Goal: Information Seeking & Learning: Check status

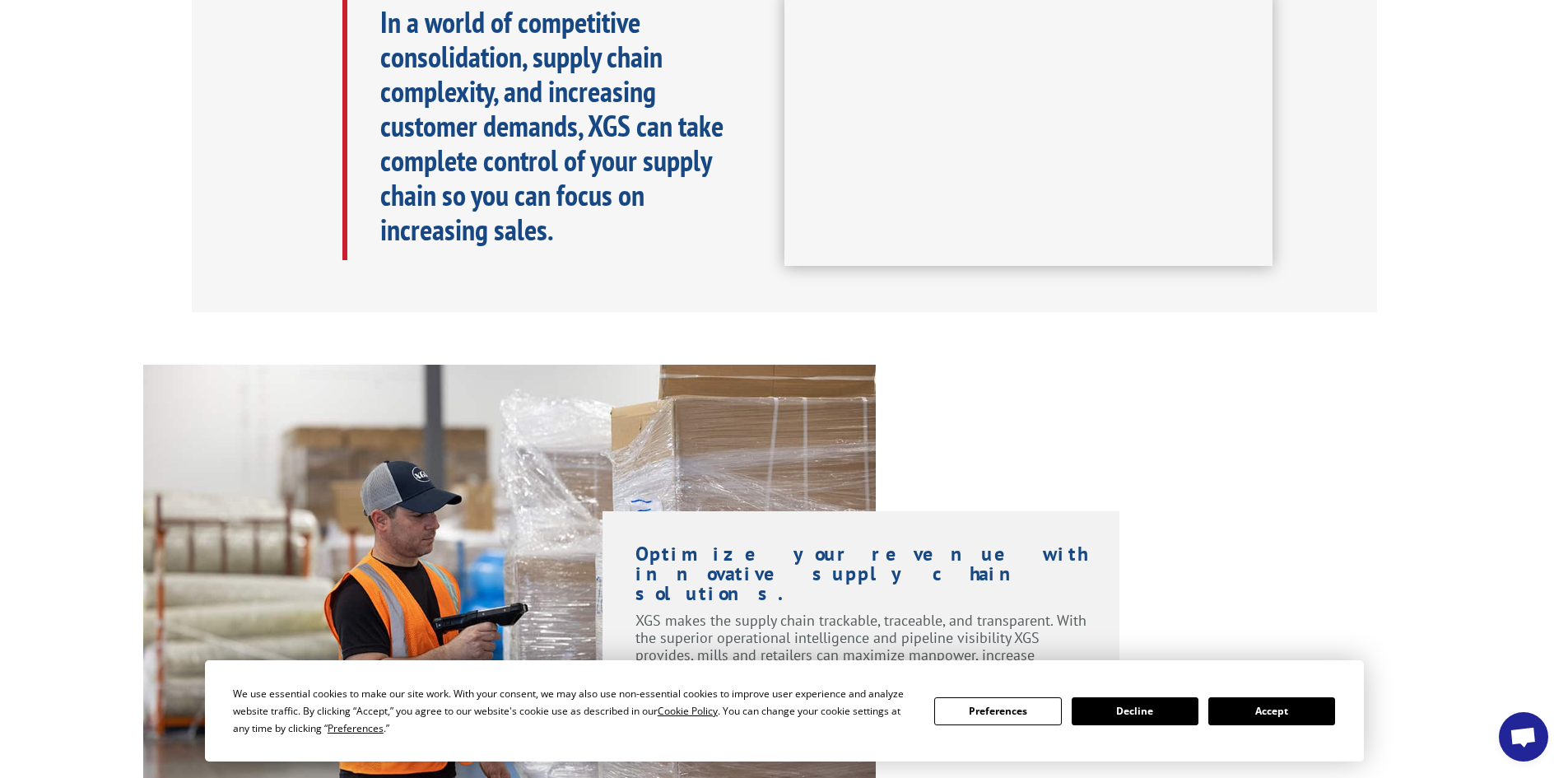
scroll to position [905, 0]
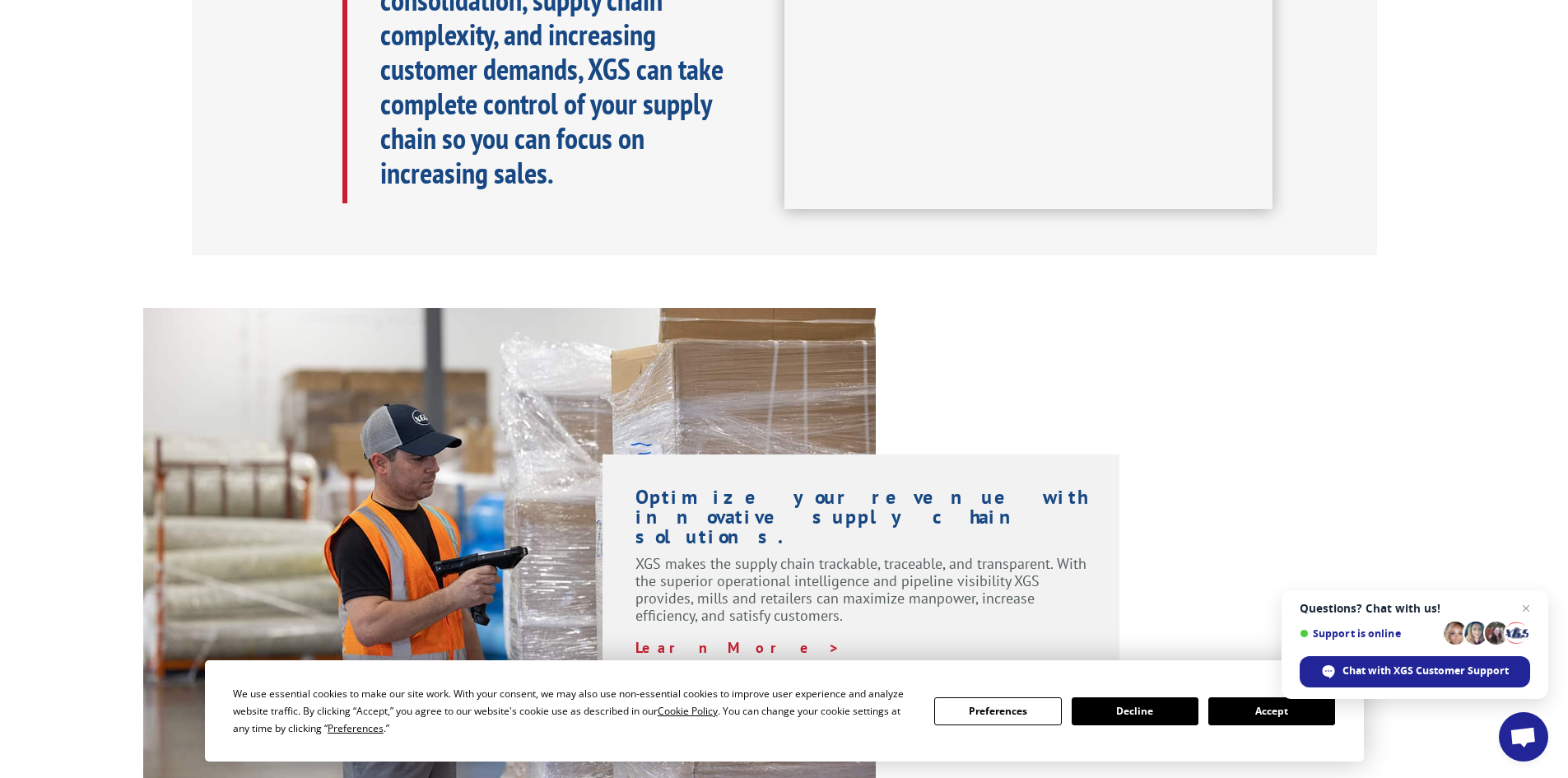
click at [1283, 706] on button "Accept" at bounding box center [1271, 711] width 126 height 28
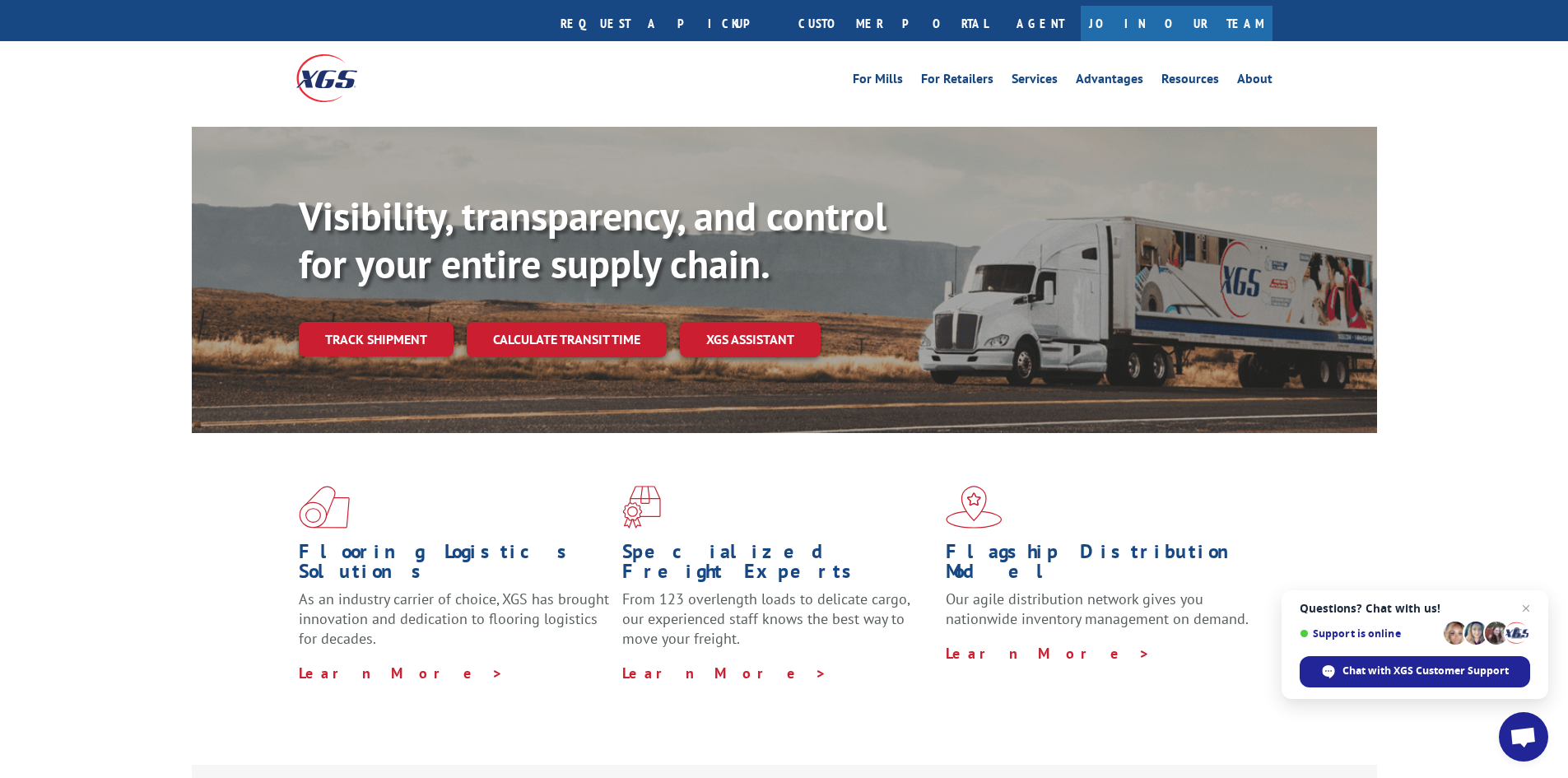
scroll to position [0, 0]
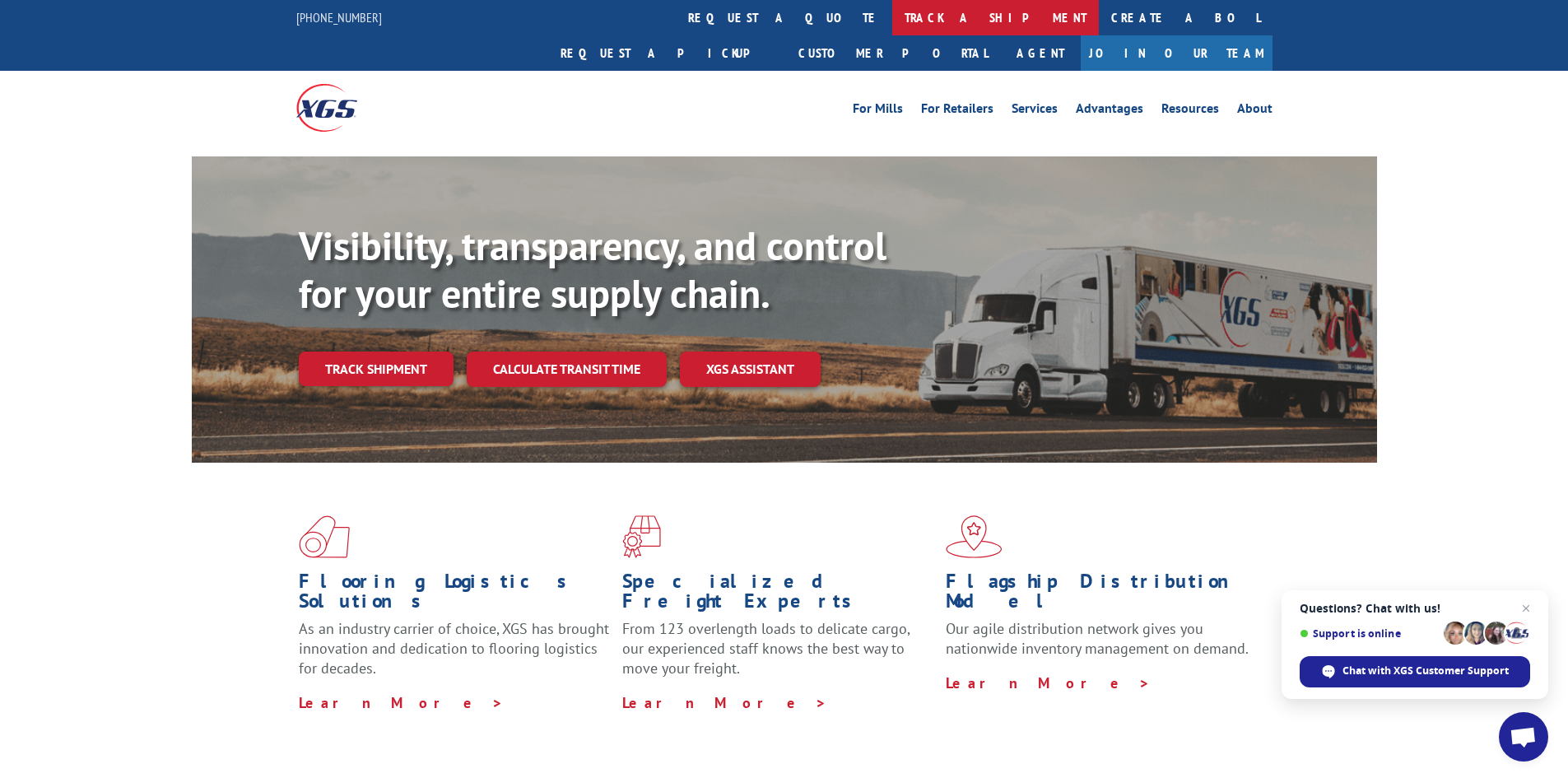
click at [892, 21] on link "track a shipment" at bounding box center [995, 17] width 206 height 36
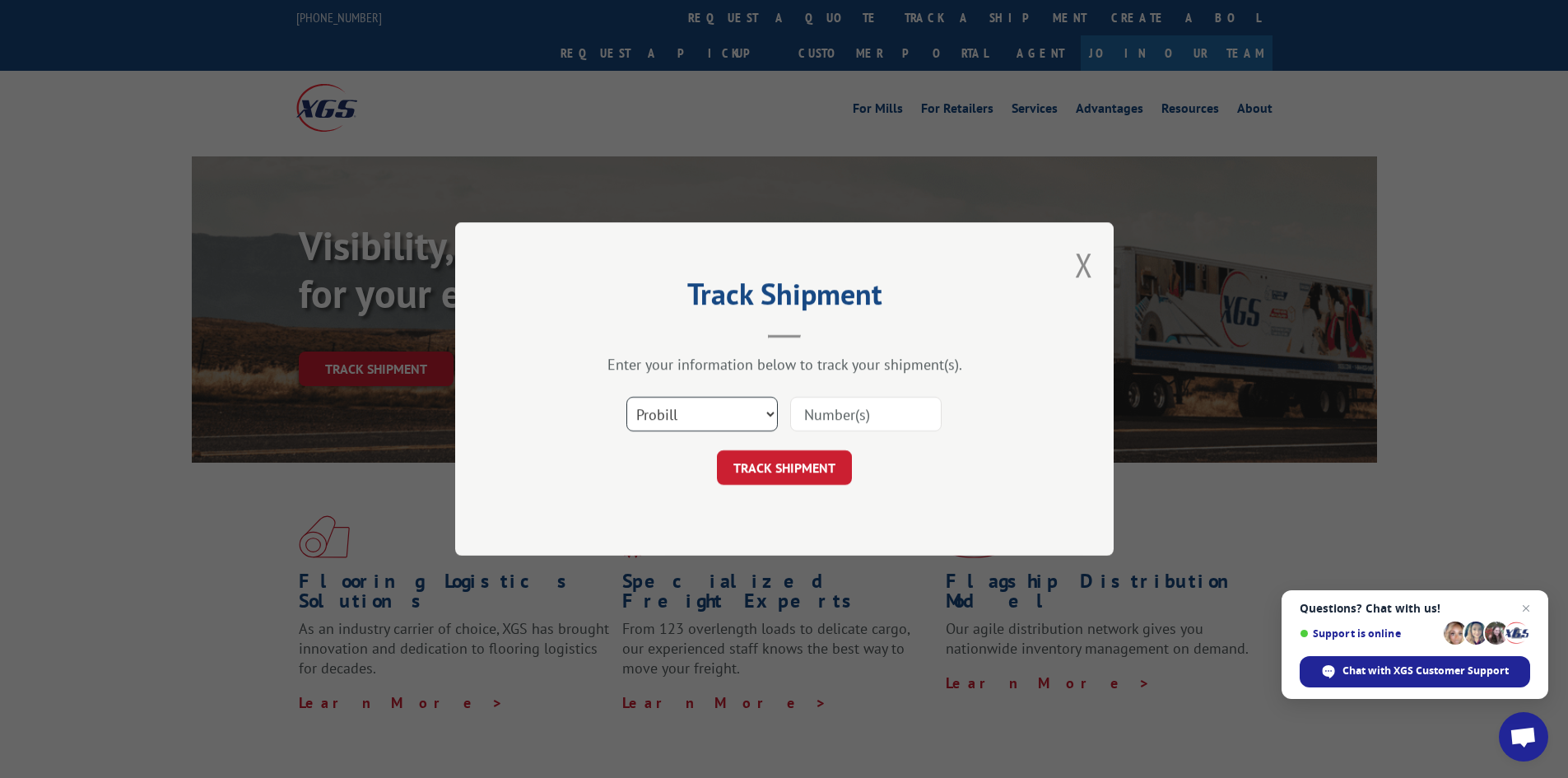
click at [757, 412] on select "Select category... Probill BOL PO" at bounding box center [702, 414] width 152 height 35
select select "bol"
click at [626, 396] on select "Select category... Probill BOL PO" at bounding box center [702, 414] width 152 height 35
click at [828, 421] on input at bounding box center [866, 414] width 152 height 35
type input "5412301"
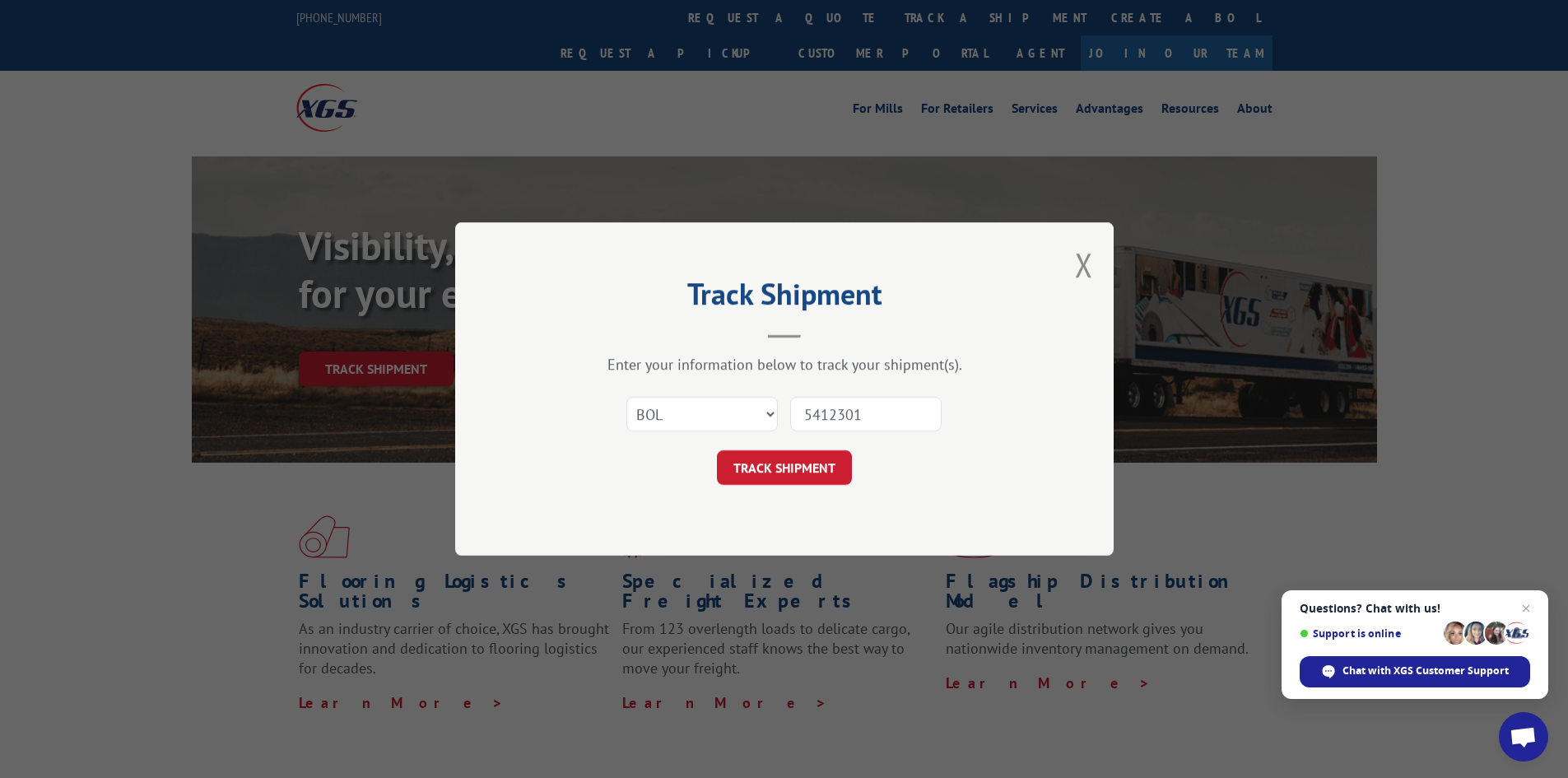
click button "TRACK SHIPMENT" at bounding box center [784, 468] width 135 height 35
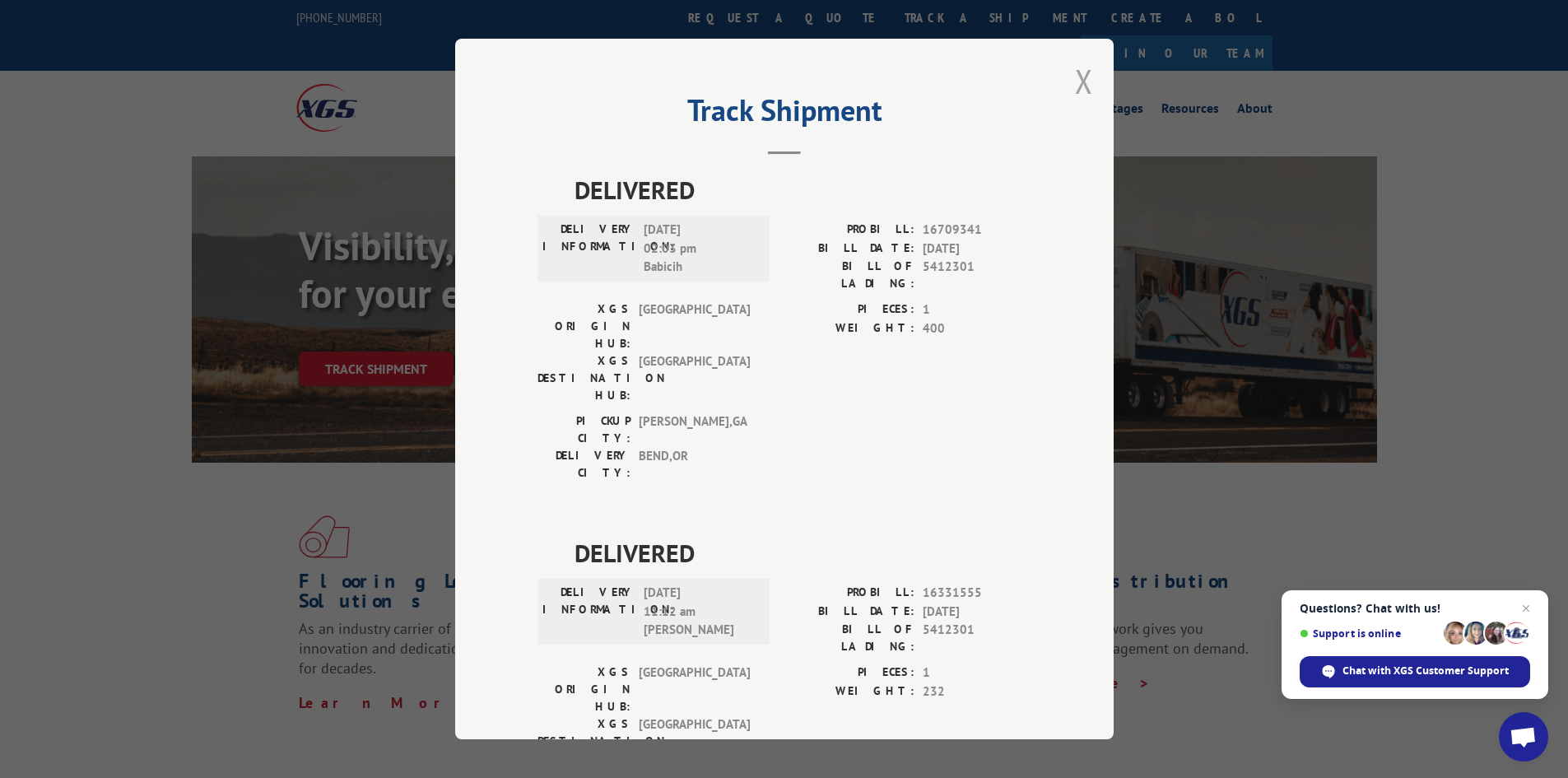
click at [1075, 78] on button "Close modal" at bounding box center [1084, 81] width 18 height 44
